Goal: Transaction & Acquisition: Purchase product/service

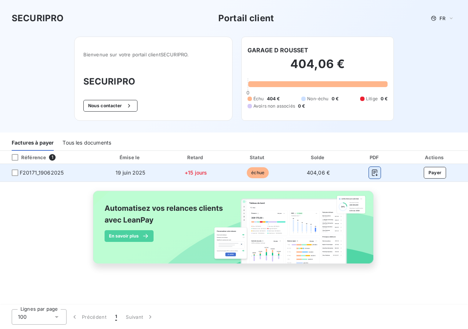
click at [373, 172] on icon "button" at bounding box center [374, 172] width 7 height 7
click at [433, 172] on button "Payer" at bounding box center [435, 173] width 23 height 12
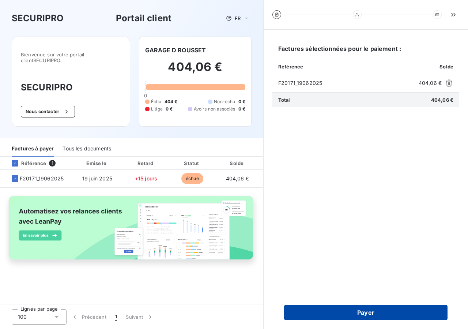
click at [373, 314] on button "Payer" at bounding box center [366, 312] width 164 height 15
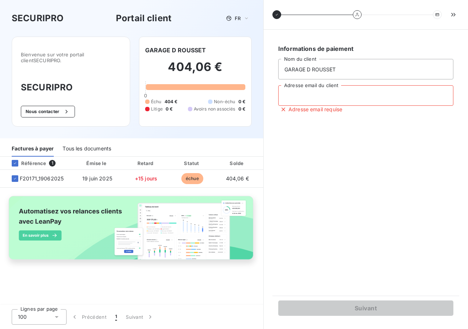
click at [311, 98] on input "Adresse email du client" at bounding box center [365, 95] width 175 height 20
type input "G"
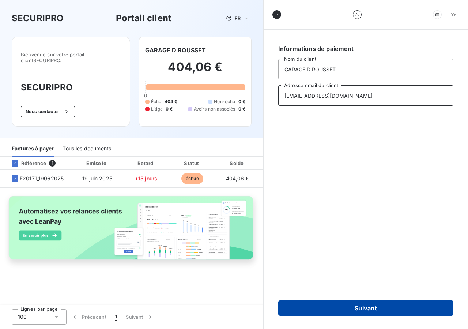
type input "[EMAIL_ADDRESS][DOMAIN_NAME]"
click at [378, 307] on button "Suivant" at bounding box center [365, 307] width 175 height 15
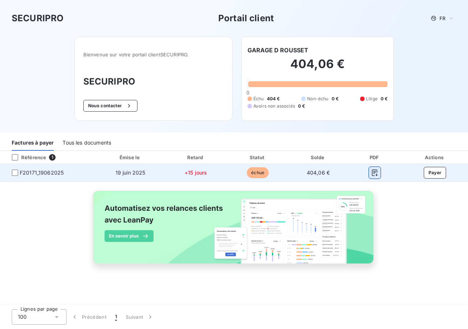
click at [375, 174] on icon "button" at bounding box center [374, 172] width 7 height 7
